Goal: Task Accomplishment & Management: Use online tool/utility

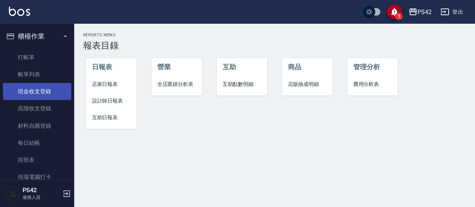
click at [31, 95] on link "現金收支登錄" at bounding box center [37, 91] width 68 height 17
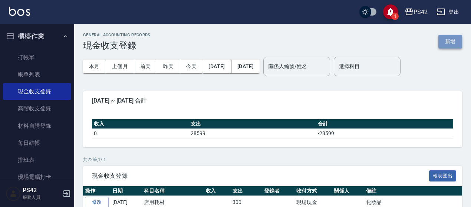
click at [459, 45] on button "新增" at bounding box center [451, 42] width 24 height 14
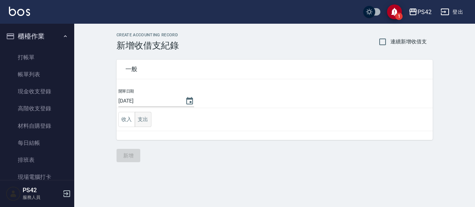
click at [146, 115] on button "支出" at bounding box center [143, 119] width 17 height 15
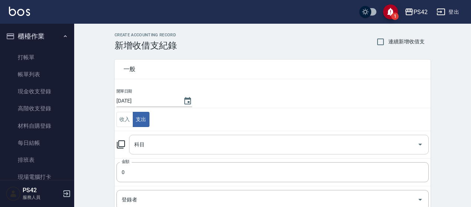
click at [154, 146] on input "科目" at bounding box center [273, 144] width 282 height 13
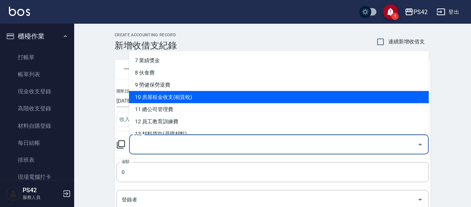
scroll to position [74, 0]
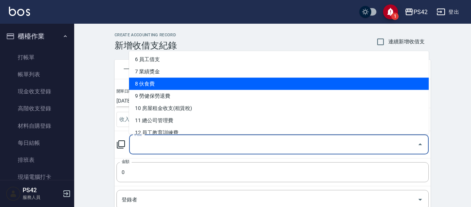
click at [174, 82] on li "8 伙食費" at bounding box center [279, 84] width 300 height 12
type input "8 伙食費"
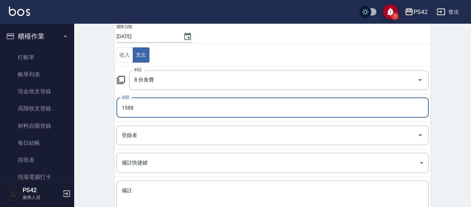
scroll to position [119, 0]
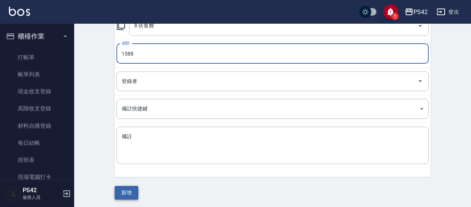
type input "1588"
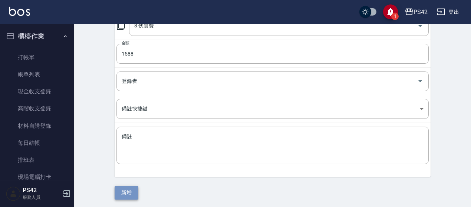
click at [133, 191] on button "新增" at bounding box center [127, 193] width 24 height 14
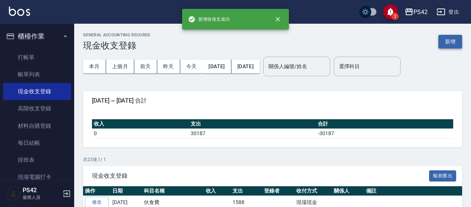
click at [454, 41] on button "新增" at bounding box center [451, 42] width 24 height 14
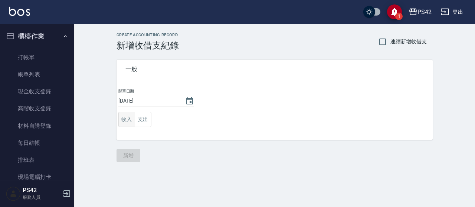
click at [129, 119] on button "收入" at bounding box center [126, 119] width 17 height 15
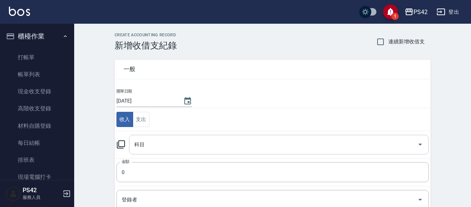
click at [143, 141] on div "科目" at bounding box center [279, 145] width 300 height 20
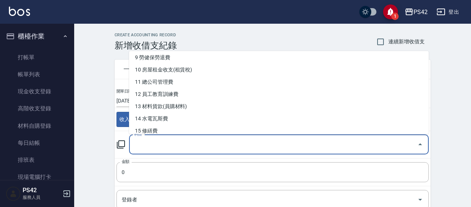
scroll to position [111, 0]
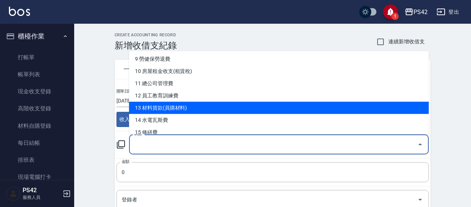
click at [190, 109] on li "13 材料貨款(員購材料)" at bounding box center [279, 108] width 300 height 12
type input "13 材料貨款(員購材料)"
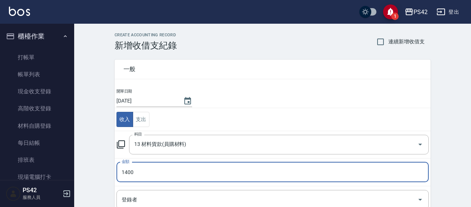
scroll to position [119, 0]
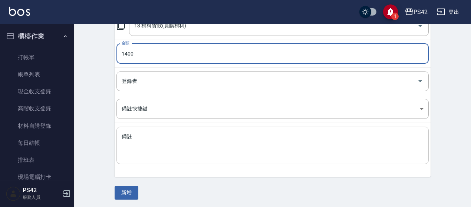
type input "1400"
click at [140, 148] on textarea "備註" at bounding box center [273, 145] width 302 height 25
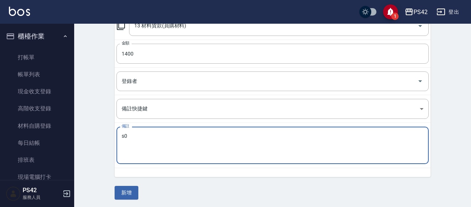
type textarea "s"
type textarea "男生髮片"
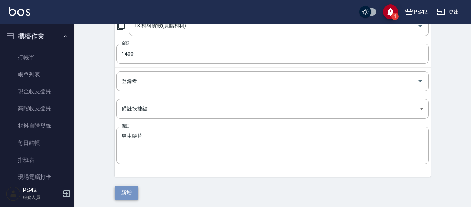
click at [134, 186] on button "新增" at bounding box center [127, 193] width 24 height 14
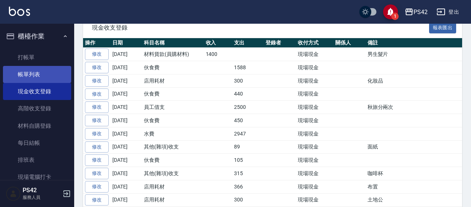
click at [38, 69] on link "帳單列表" at bounding box center [37, 74] width 68 height 17
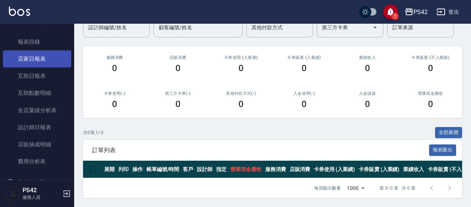
scroll to position [186, 0]
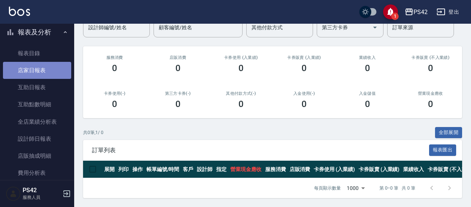
click at [57, 63] on link "店家日報表" at bounding box center [37, 70] width 68 height 17
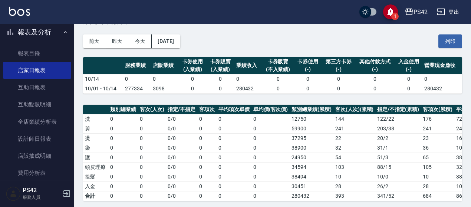
scroll to position [37, 0]
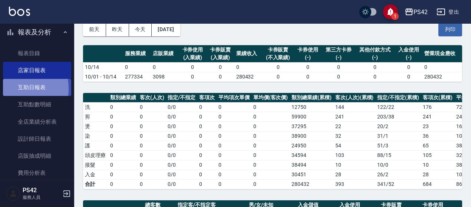
click at [7, 89] on link "互助日報表" at bounding box center [37, 87] width 68 height 17
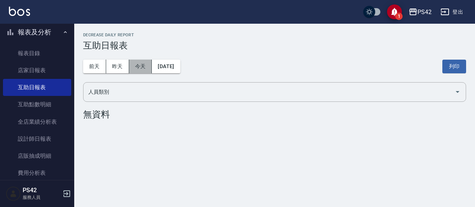
click at [132, 67] on button "今天" at bounding box center [140, 67] width 23 height 14
click at [122, 67] on button "昨天" at bounding box center [117, 67] width 23 height 14
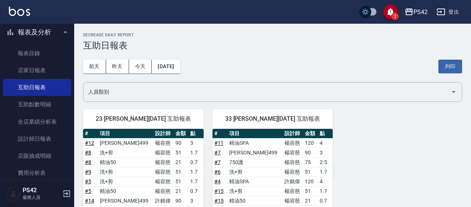
click at [181, 73] on div "[DATE] [DATE] [DATE] [DATE] 列印" at bounding box center [272, 67] width 379 height 32
click at [180, 70] on button "[DATE]" at bounding box center [166, 67] width 28 height 14
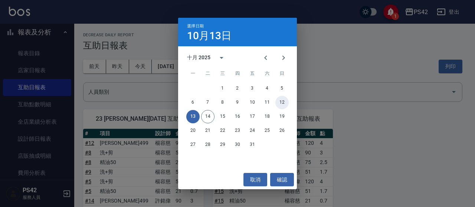
click at [286, 102] on button "12" at bounding box center [281, 102] width 13 height 13
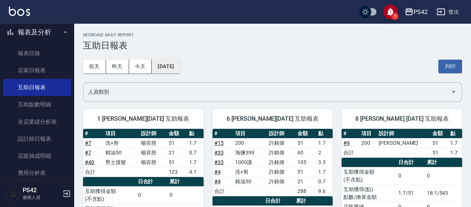
click at [180, 69] on button "[DATE]" at bounding box center [166, 67] width 28 height 14
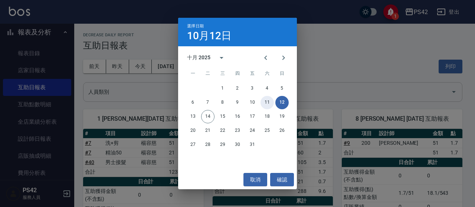
click at [268, 100] on button "11" at bounding box center [266, 102] width 13 height 13
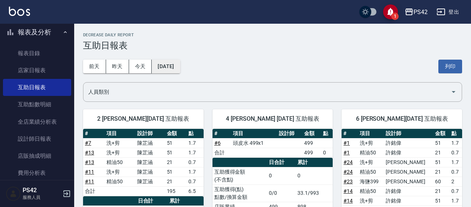
click at [180, 63] on button "[DATE]" at bounding box center [166, 67] width 28 height 14
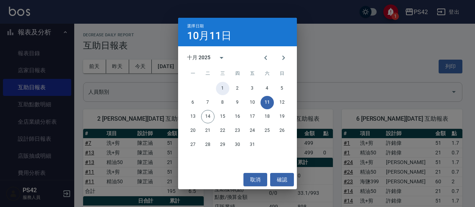
click at [225, 86] on button "1" at bounding box center [222, 88] width 13 height 13
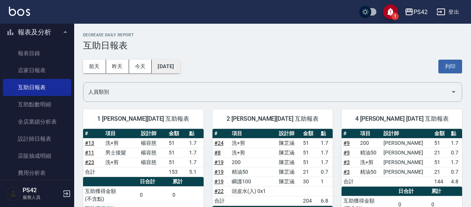
click at [180, 68] on button "[DATE]" at bounding box center [166, 67] width 28 height 14
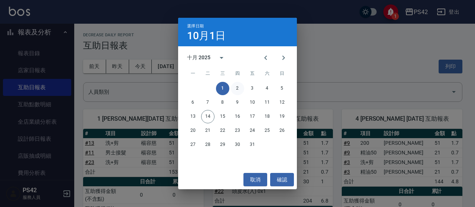
click at [233, 87] on button "2" at bounding box center [237, 88] width 13 height 13
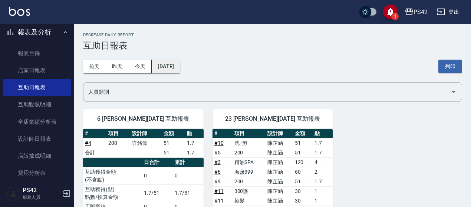
click at [180, 70] on button "[DATE]" at bounding box center [166, 67] width 28 height 14
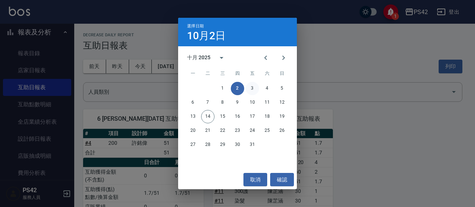
click at [251, 86] on button "3" at bounding box center [252, 88] width 13 height 13
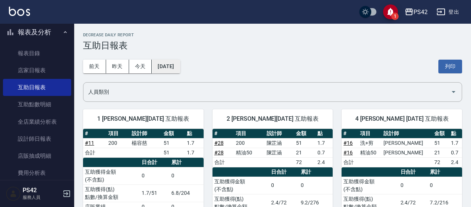
click at [180, 61] on button "[DATE]" at bounding box center [166, 67] width 28 height 14
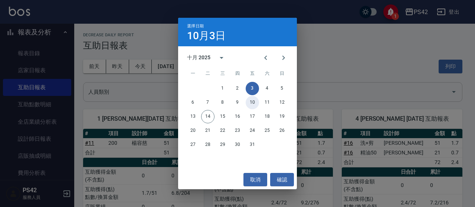
click at [252, 100] on button "10" at bounding box center [252, 102] width 13 height 13
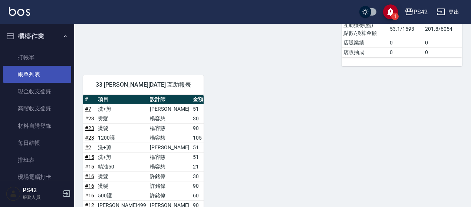
scroll to position [432, 0]
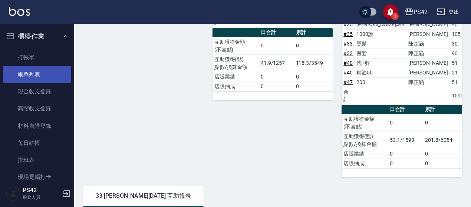
click at [28, 73] on link "帳單列表" at bounding box center [37, 74] width 68 height 17
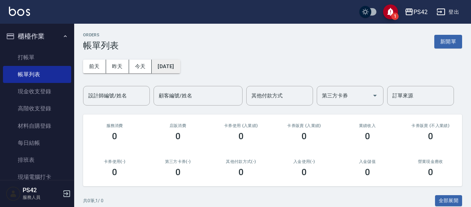
click at [167, 67] on button "[DATE]" at bounding box center [166, 67] width 28 height 14
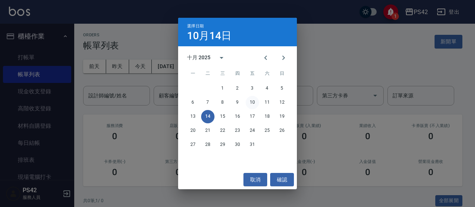
click at [254, 102] on button "10" at bounding box center [252, 102] width 13 height 13
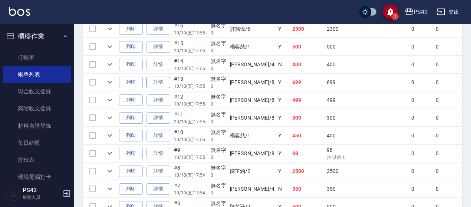
scroll to position [816, 0]
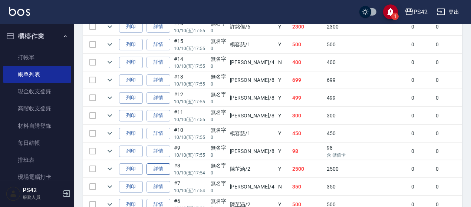
click at [165, 164] on link "詳情" at bounding box center [159, 170] width 24 height 12
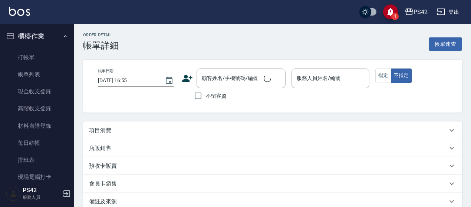
type input "[DATE] 17:54"
type input "[PERSON_NAME]-2"
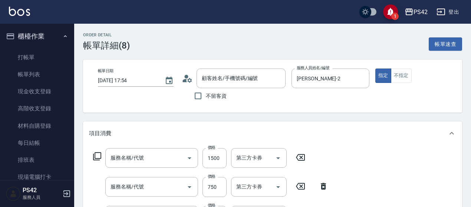
type input "無名字/0/null"
type input "單-接卸貼(715)"
type input "750護(403)"
type input "200(111)"
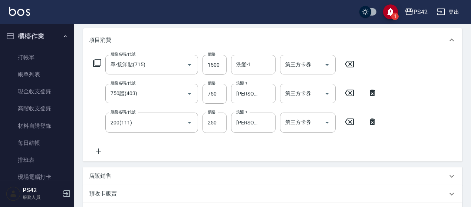
scroll to position [111, 0]
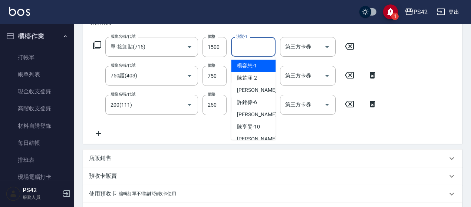
click at [260, 46] on input "洗髮-1" at bounding box center [253, 46] width 38 height 13
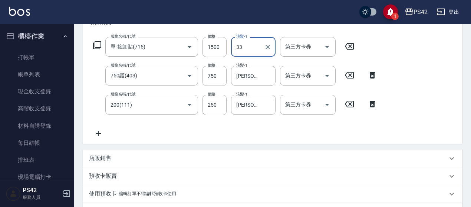
type input "[PERSON_NAME]-33"
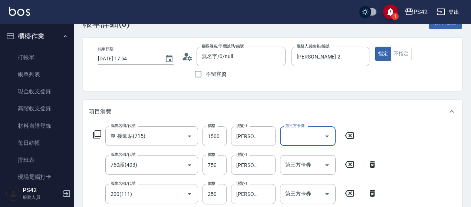
scroll to position [0, 0]
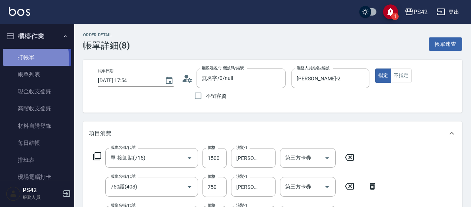
click at [16, 60] on link "打帳單" at bounding box center [37, 57] width 68 height 17
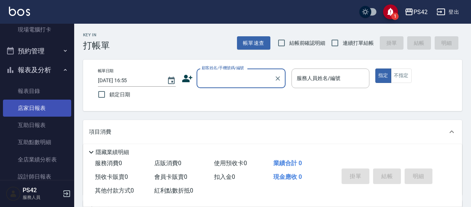
scroll to position [148, 0]
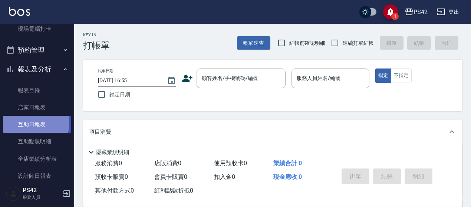
click at [27, 123] on link "互助日報表" at bounding box center [37, 124] width 68 height 17
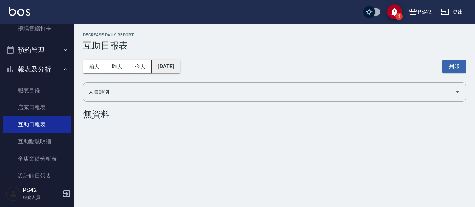
click at [168, 69] on button "[DATE]" at bounding box center [166, 67] width 28 height 14
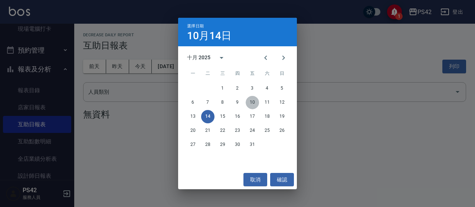
click at [250, 101] on button "10" at bounding box center [252, 102] width 13 height 13
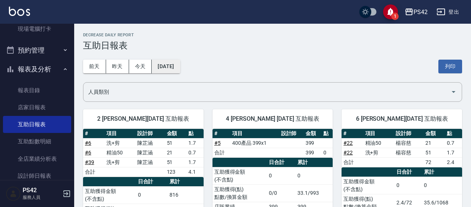
click at [179, 60] on button "[DATE]" at bounding box center [166, 67] width 28 height 14
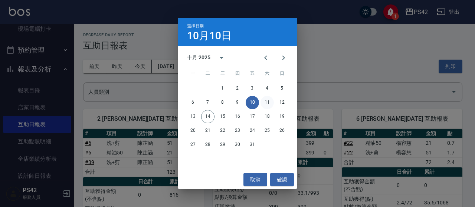
click at [265, 104] on button "11" at bounding box center [266, 102] width 13 height 13
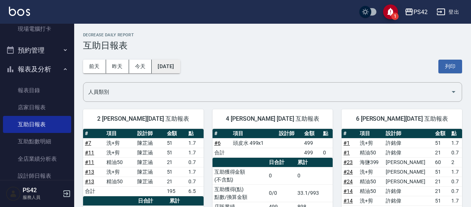
click at [180, 65] on button "[DATE]" at bounding box center [166, 67] width 28 height 14
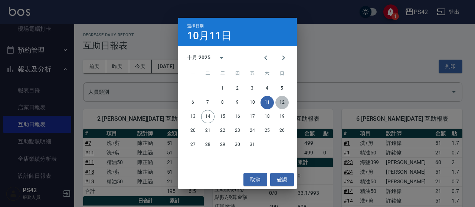
click at [285, 106] on button "12" at bounding box center [281, 102] width 13 height 13
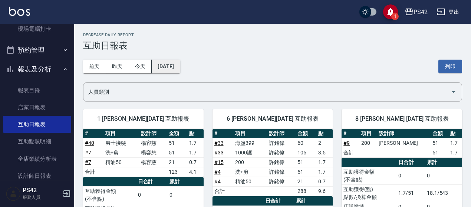
click at [180, 63] on button "[DATE]" at bounding box center [166, 67] width 28 height 14
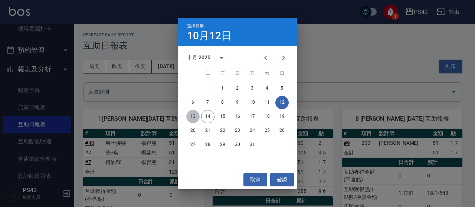
click at [195, 118] on button "13" at bounding box center [192, 116] width 13 height 13
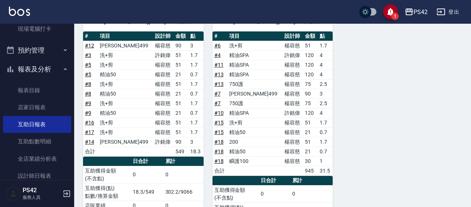
scroll to position [108, 0]
